Goal: Navigation & Orientation: Find specific page/section

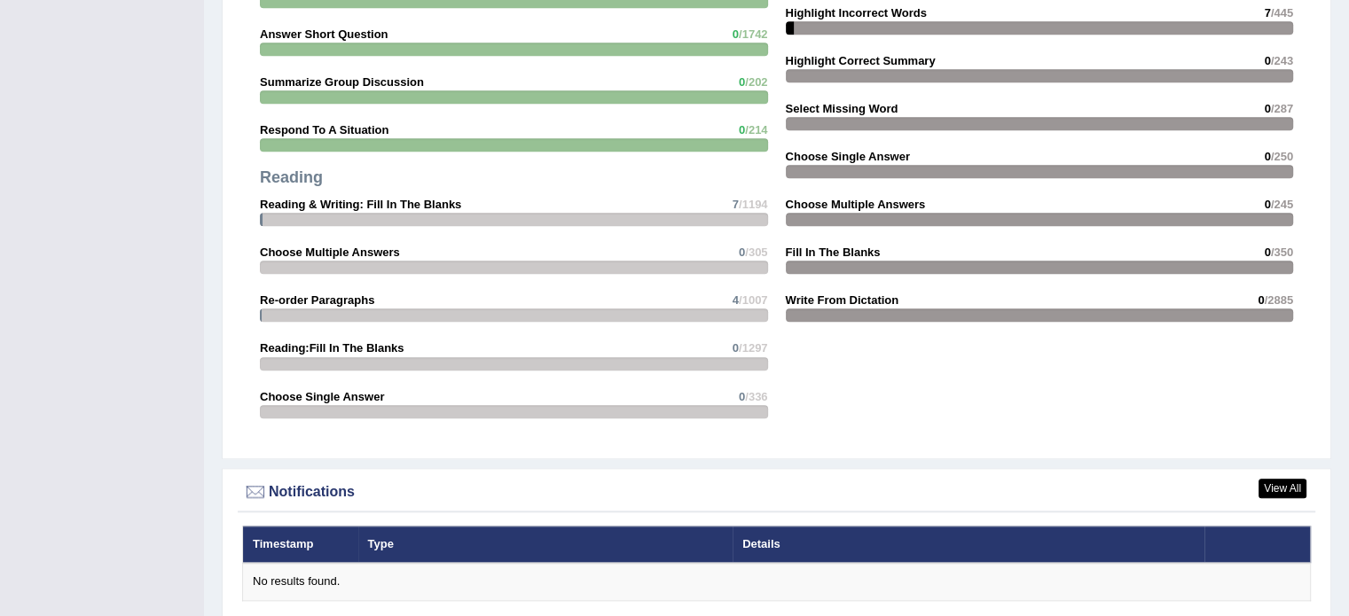
scroll to position [1705, 0]
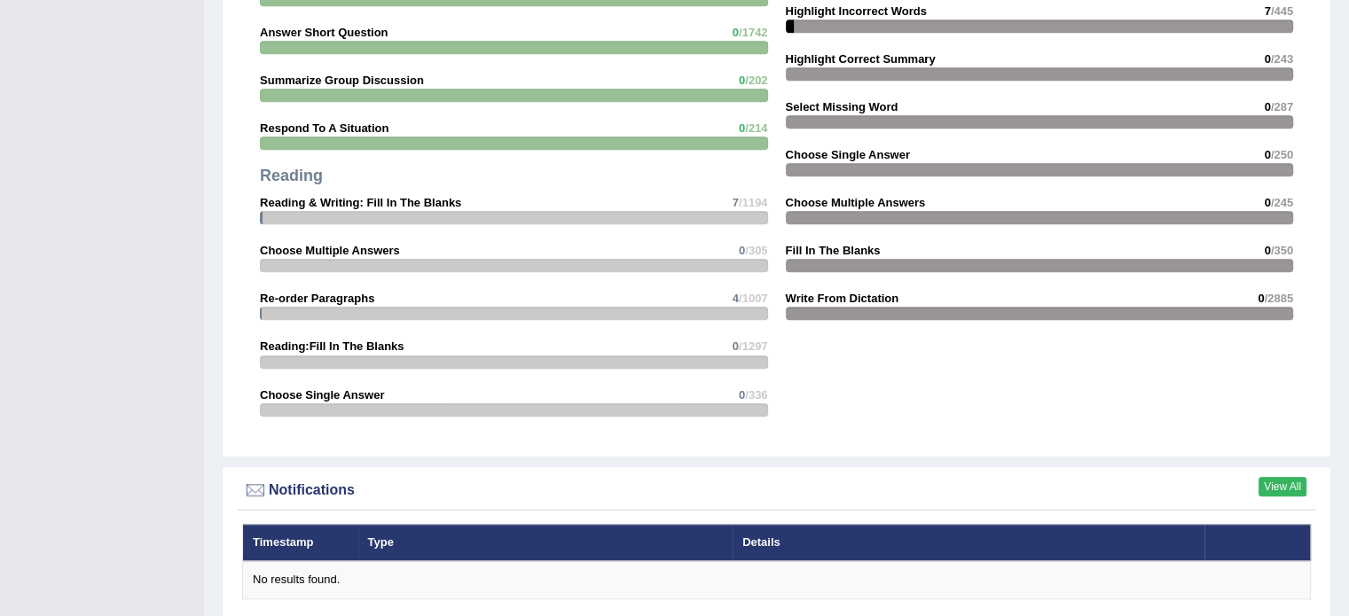
click at [1275, 486] on link "View All" at bounding box center [1283, 487] width 48 height 20
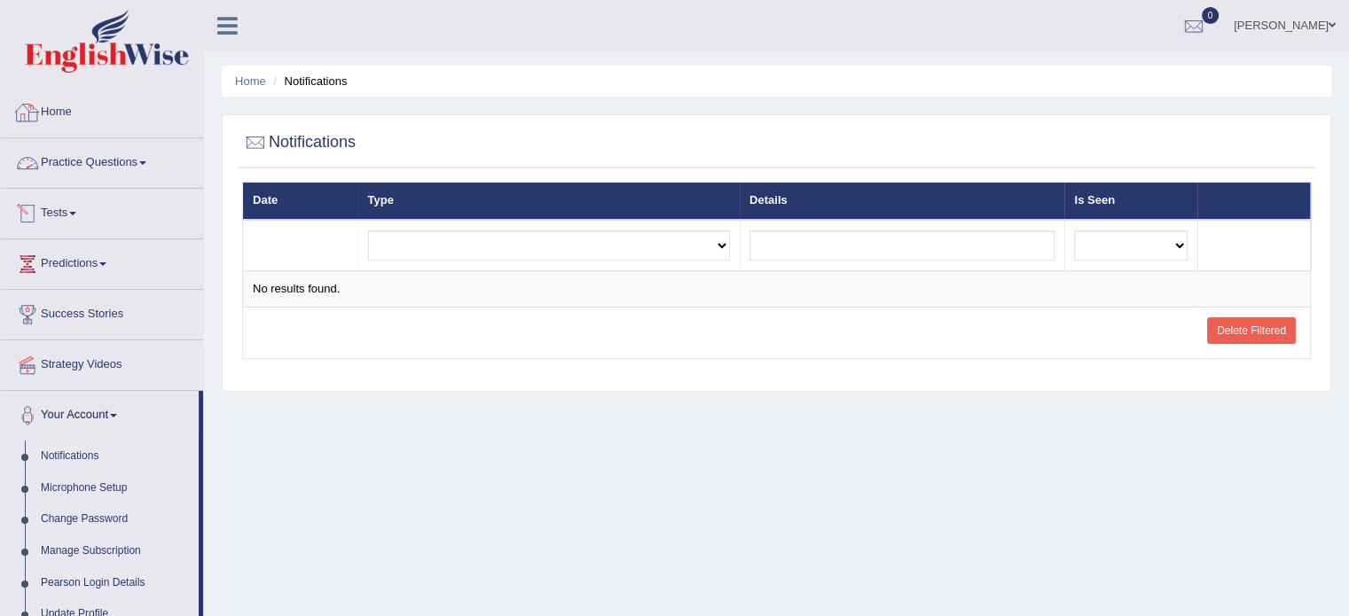
click at [58, 100] on link "Home" at bounding box center [102, 110] width 202 height 44
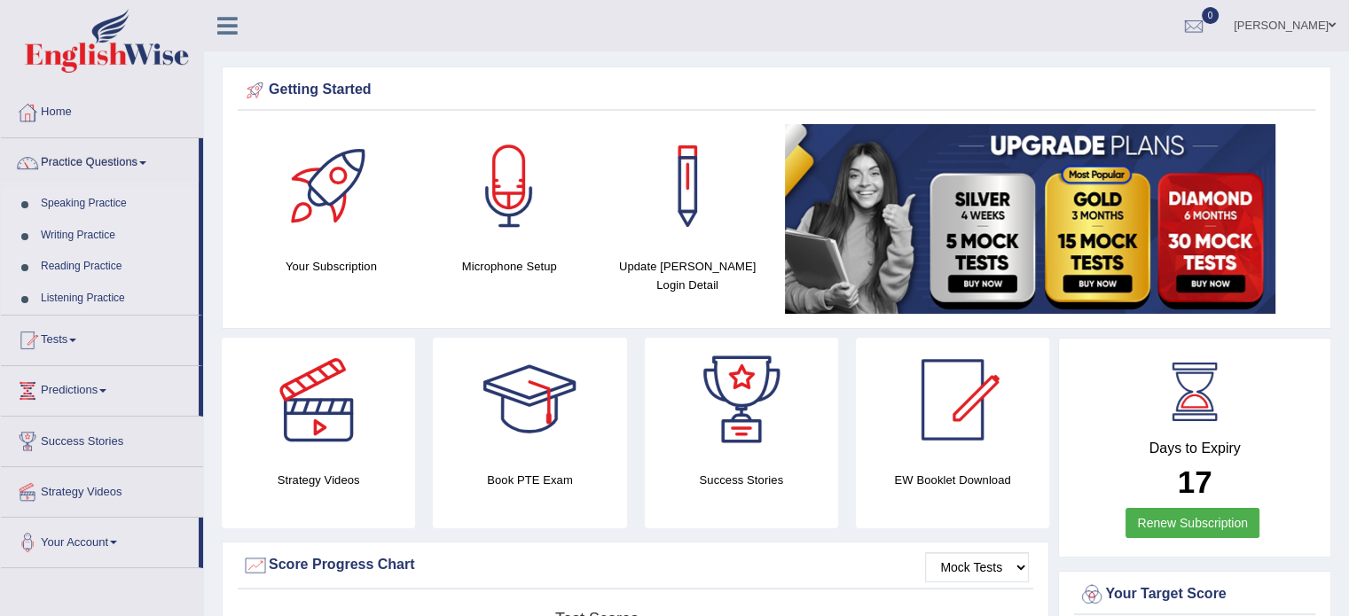
scroll to position [49, 0]
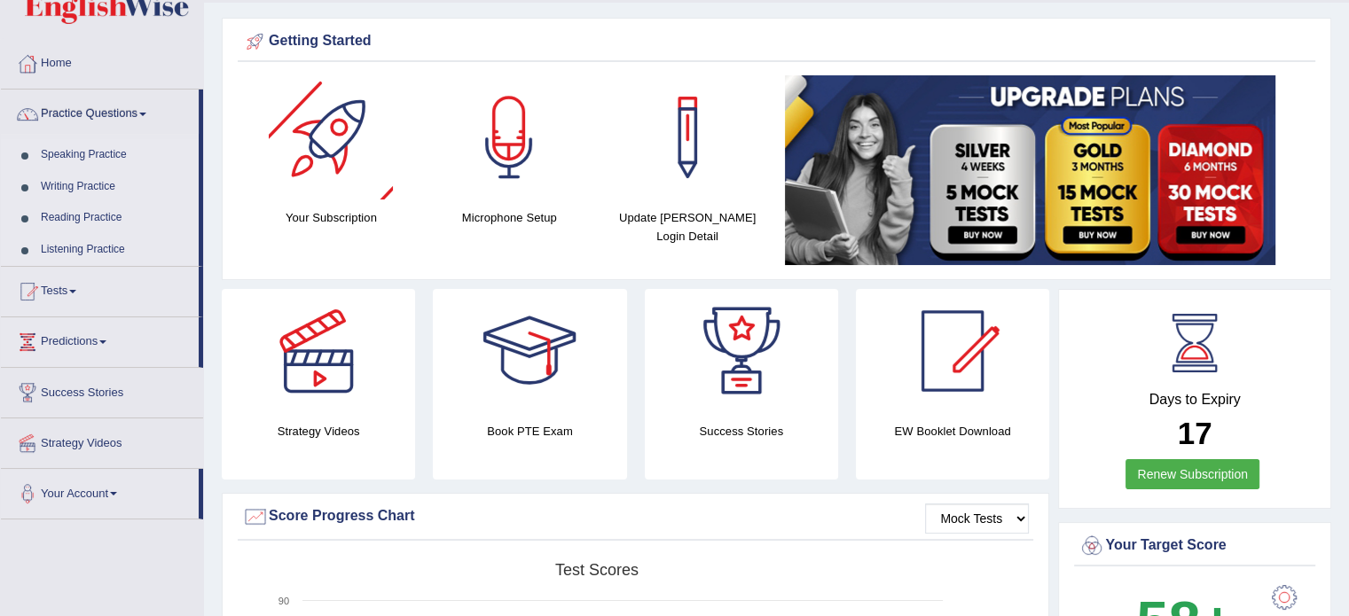
click at [302, 180] on div at bounding box center [331, 137] width 124 height 124
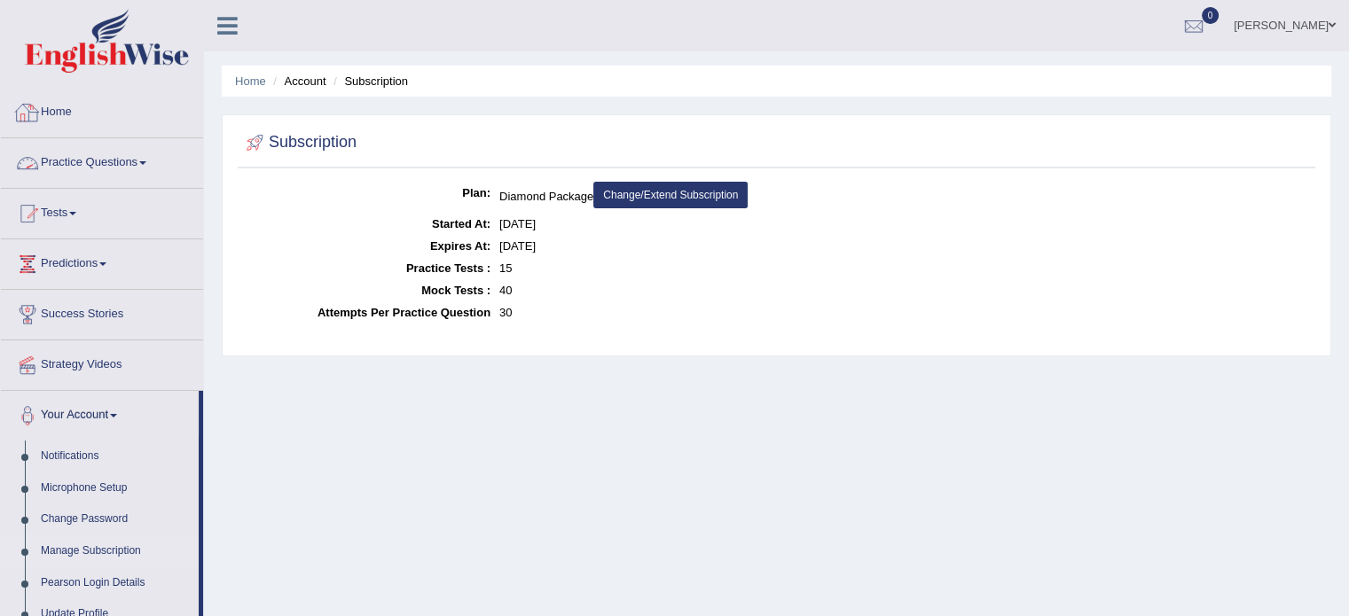
click at [85, 117] on link "Home" at bounding box center [102, 110] width 202 height 44
